Goal: Information Seeking & Learning: Learn about a topic

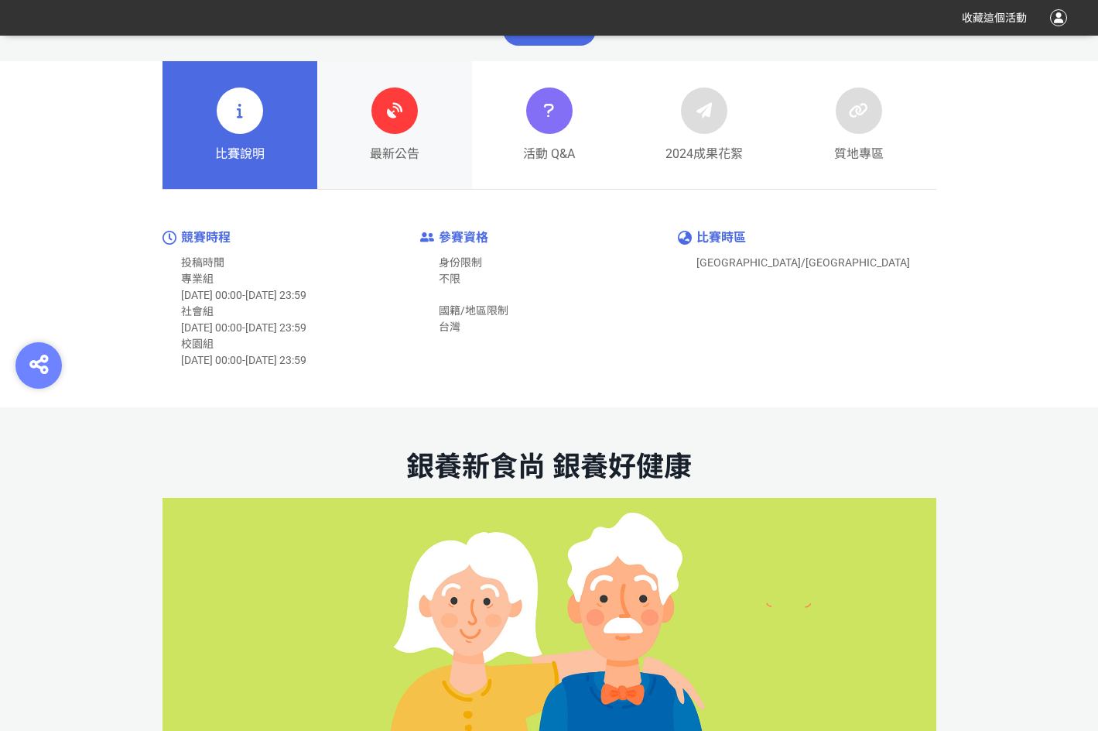
click at [376, 108] on div at bounding box center [394, 110] width 46 height 46
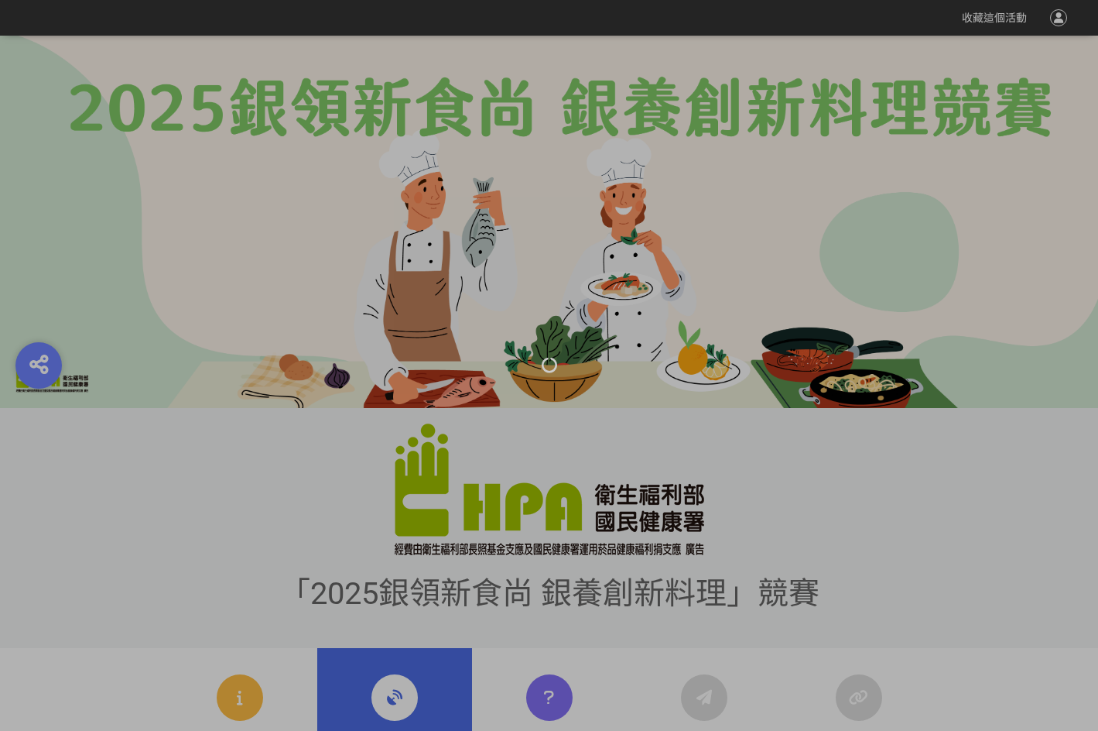
scroll to position [464, 0]
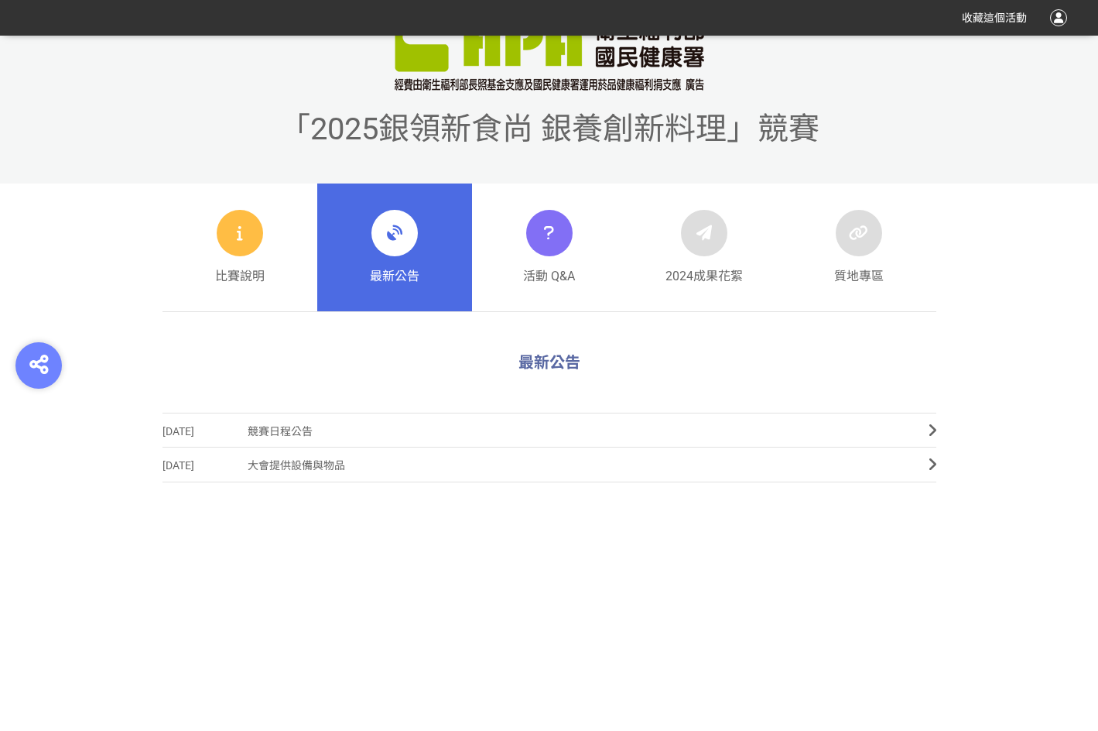
click at [335, 418] on span "競賽日程公告" at bounding box center [577, 431] width 658 height 35
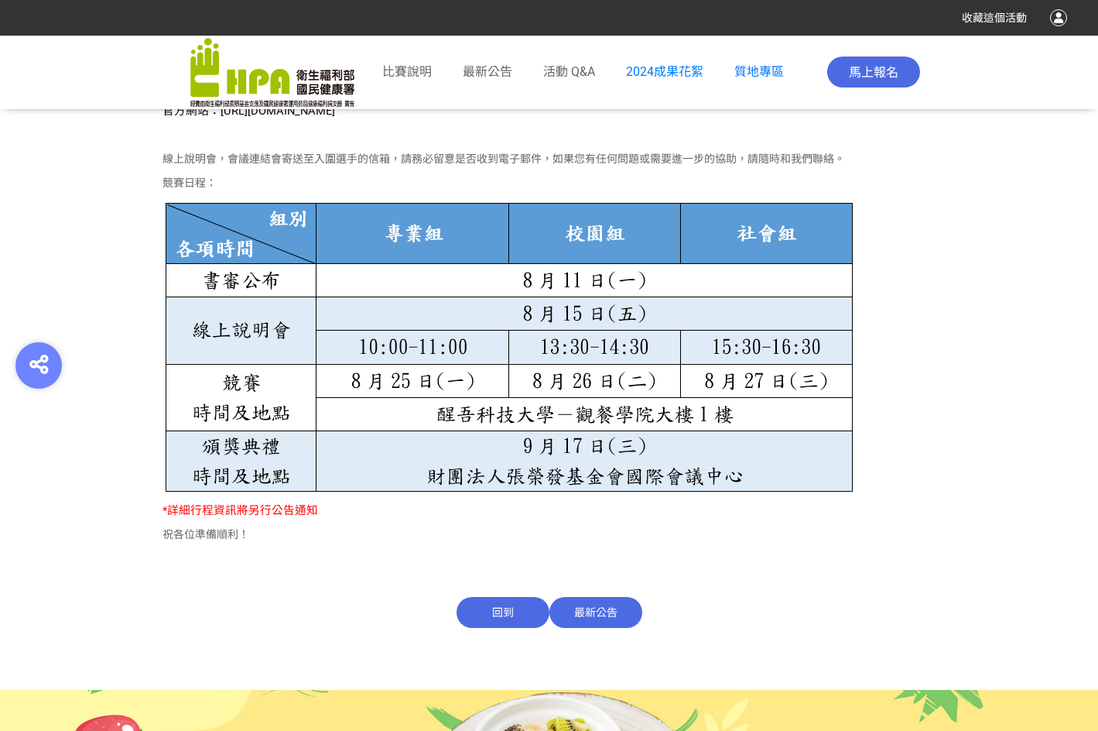
scroll to position [813, 0]
